Goal: Find specific page/section: Find specific page/section

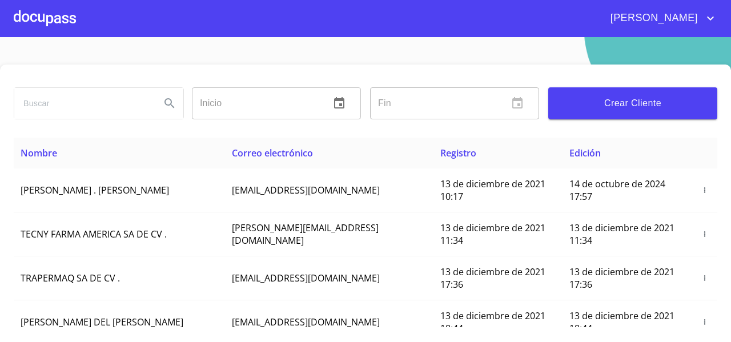
click at [156, 63] on section "Inicio ​ Fin ​ Crear Cliente Nombre Correo electrónico Registro Edición ROMEO .…" at bounding box center [365, 189] width 731 height 305
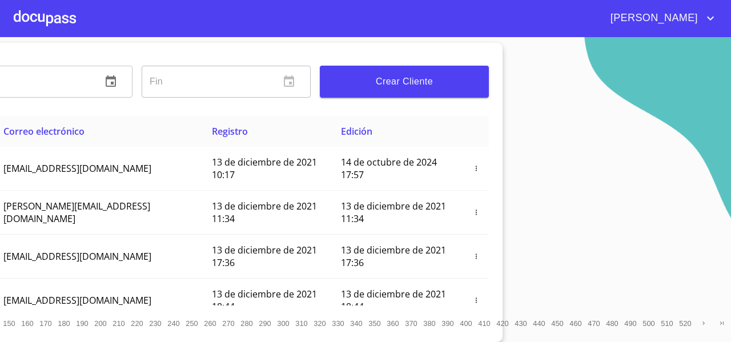
scroll to position [30, 0]
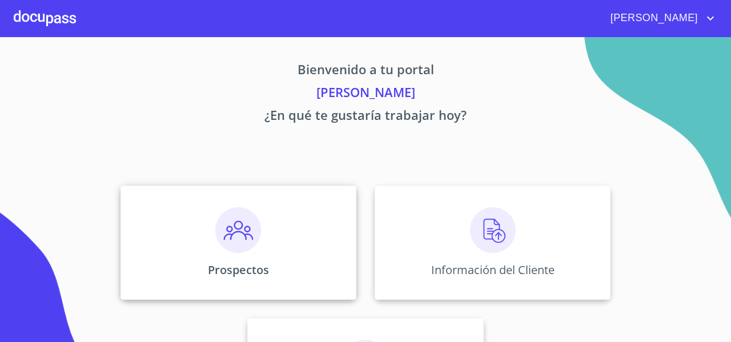
click at [231, 256] on div "Prospectos" at bounding box center [238, 243] width 236 height 114
